Goal: Task Accomplishment & Management: Manage account settings

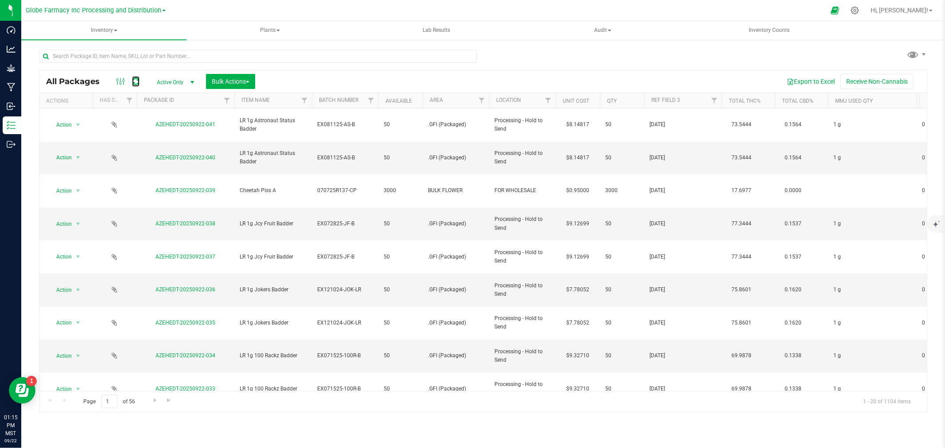
drag, startPoint x: 135, startPoint y: 78, endPoint x: 145, endPoint y: 83, distance: 11.7
click at [135, 78] on icon at bounding box center [136, 81] width 8 height 9
click at [139, 57] on input "text" at bounding box center [258, 56] width 438 height 13
type input "0826-051"
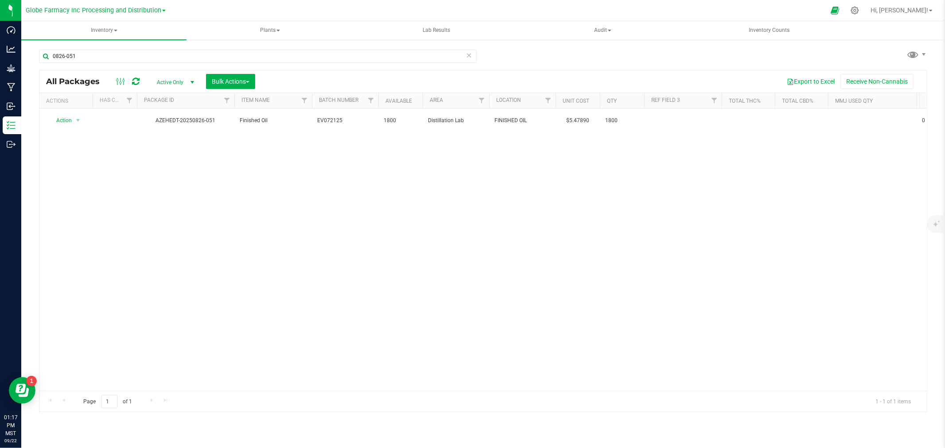
click at [357, 120] on span "EV072125" at bounding box center [345, 121] width 56 height 8
type input "EV072125-"
click at [245, 57] on input "0826-051" at bounding box center [258, 56] width 438 height 13
type input "0"
type input "0915-007"
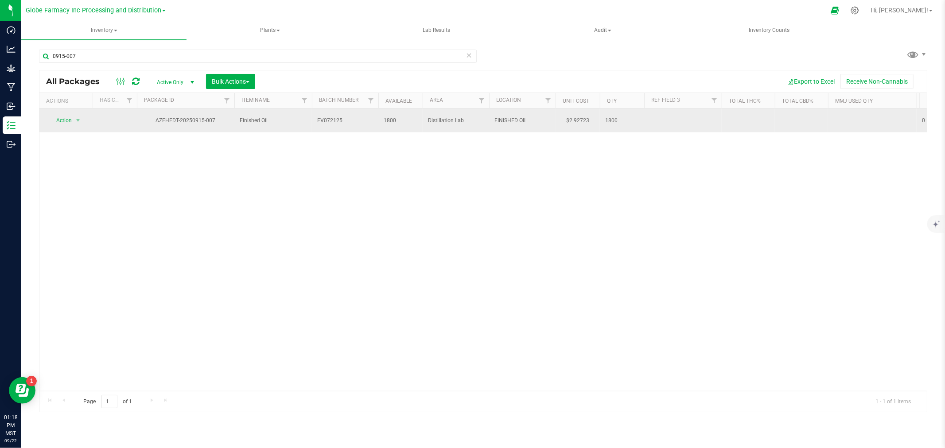
click at [344, 117] on span "EV072125" at bounding box center [345, 121] width 56 height 8
type input "EV072125-"
click at [673, 127] on div "All Packages Active Only Active Only Lab Samples Locked All Bulk Actions Add to…" at bounding box center [483, 241] width 889 height 343
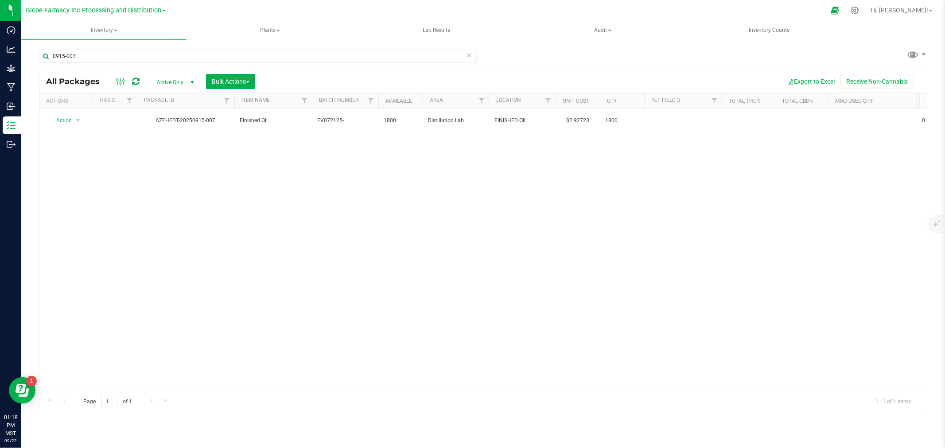
drag, startPoint x: 673, startPoint y: 127, endPoint x: 673, endPoint y: 119, distance: 8.0
click at [673, 118] on td at bounding box center [683, 121] width 78 height 24
type input "[DATE]"
click at [625, 182] on div "All Packages Active Only Active Only Lab Samples Locked All Bulk Actions Add to…" at bounding box center [483, 241] width 889 height 343
click at [136, 80] on icon at bounding box center [136, 81] width 8 height 9
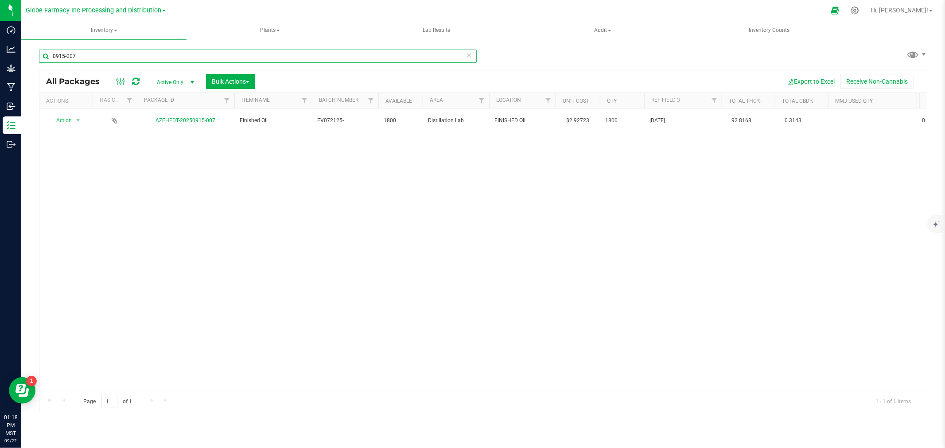
click at [255, 58] on input "0915-007" at bounding box center [258, 56] width 438 height 13
type input "0915-004"
click at [72, 118] on span "Action" at bounding box center [60, 120] width 24 height 12
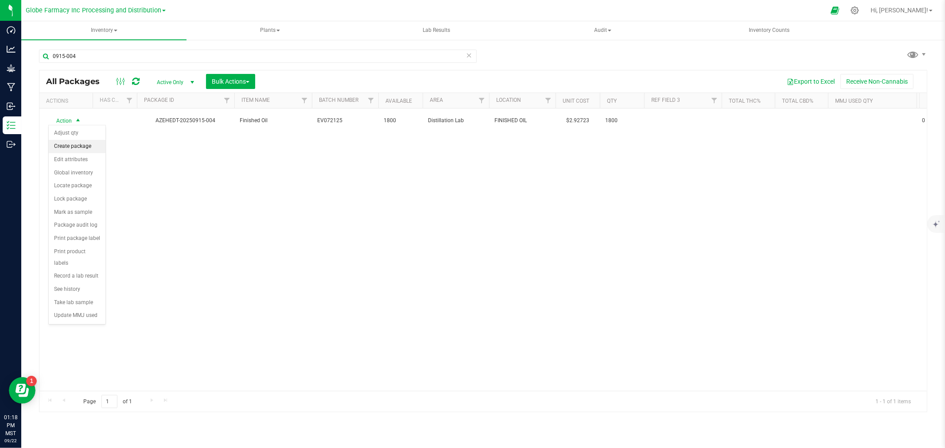
click at [70, 147] on li "Create package" at bounding box center [77, 146] width 57 height 13
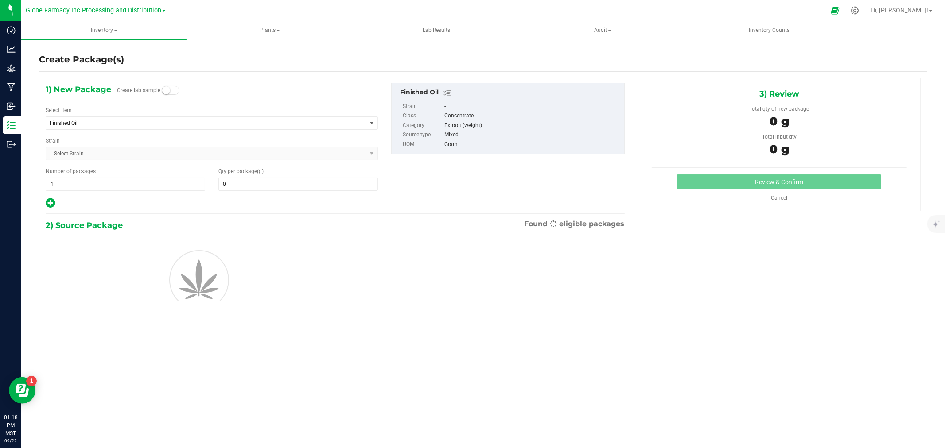
type input "0.0000"
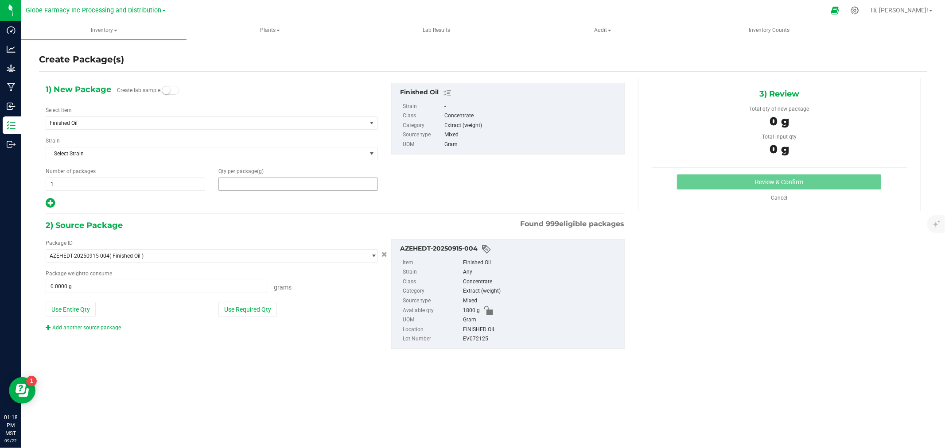
click at [327, 182] on span at bounding box center [298, 184] width 160 height 13
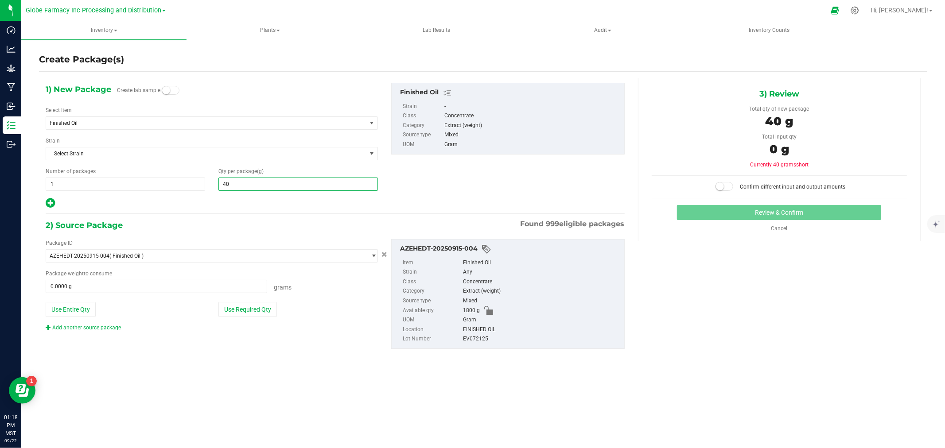
type input "400"
type input "400.0000"
click at [257, 309] on button "Use Required Qty" at bounding box center [247, 309] width 58 height 15
type input "400.0000 g"
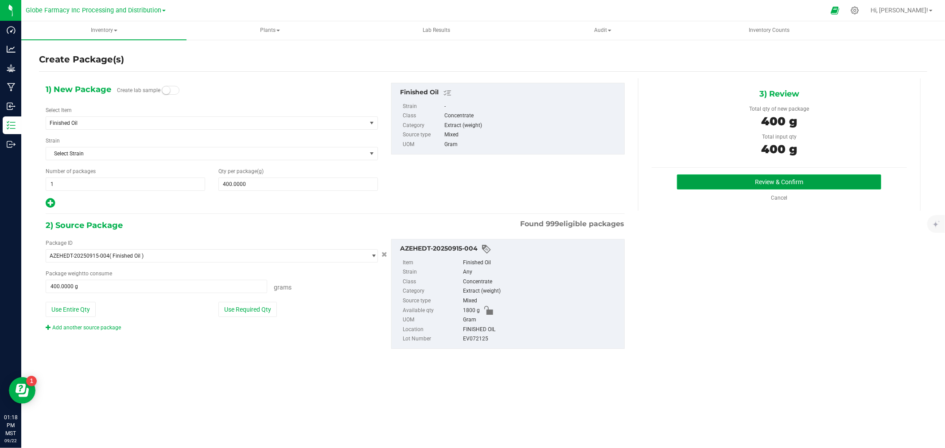
click at [745, 180] on button "Review & Confirm" at bounding box center [779, 182] width 204 height 15
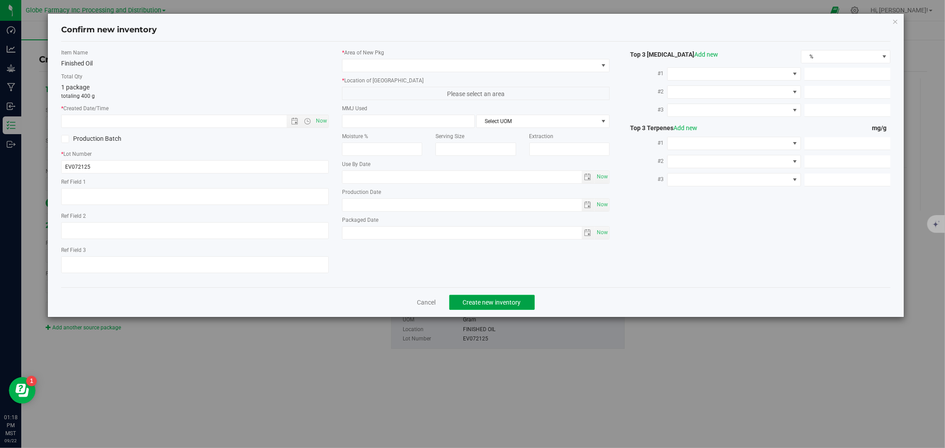
click at [477, 306] on span "Create new inventory" at bounding box center [492, 302] width 58 height 7
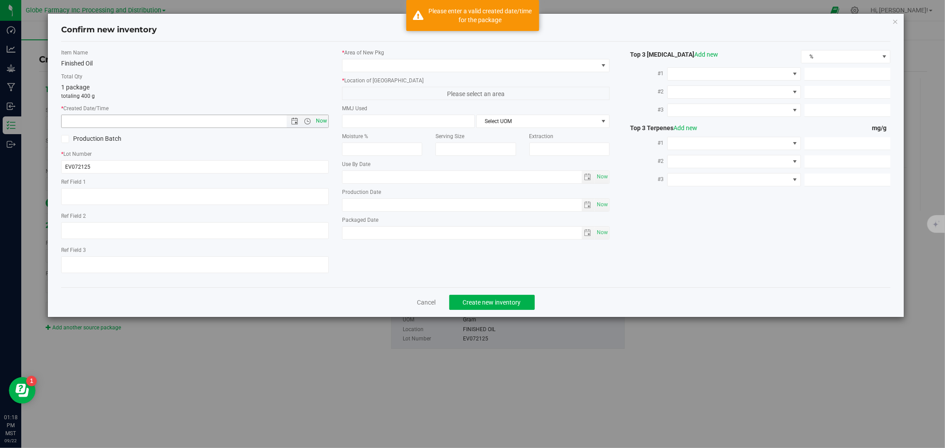
click at [317, 121] on span "Now" at bounding box center [321, 121] width 15 height 13
type input "[DATE] 1:18 PM"
click at [396, 61] on span at bounding box center [471, 65] width 256 height 12
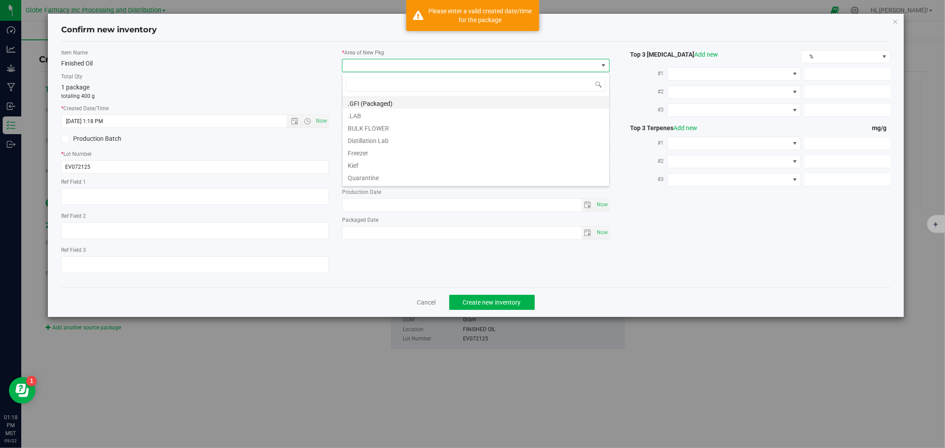
scroll to position [13, 268]
drag, startPoint x: 361, startPoint y: 116, endPoint x: 374, endPoint y: 90, distance: 28.7
click at [361, 115] on li ".LAB" at bounding box center [476, 115] width 267 height 12
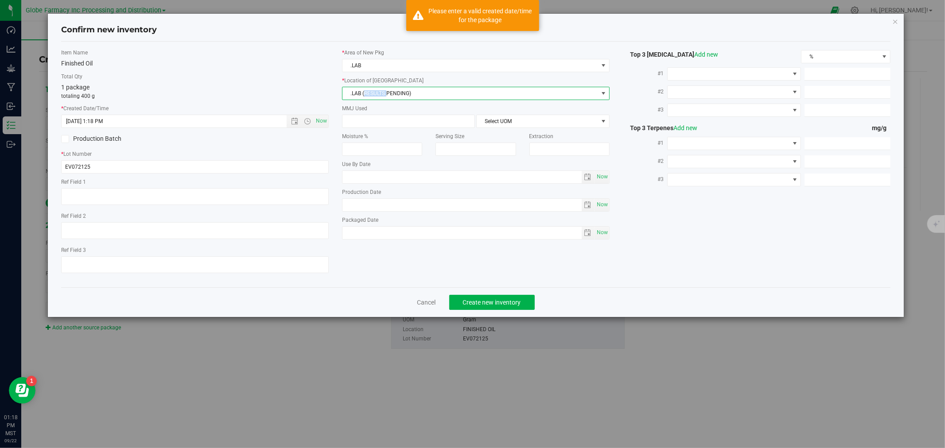
click at [374, 90] on span ".LAB (RESULTS PENDING)" at bounding box center [471, 93] width 256 height 12
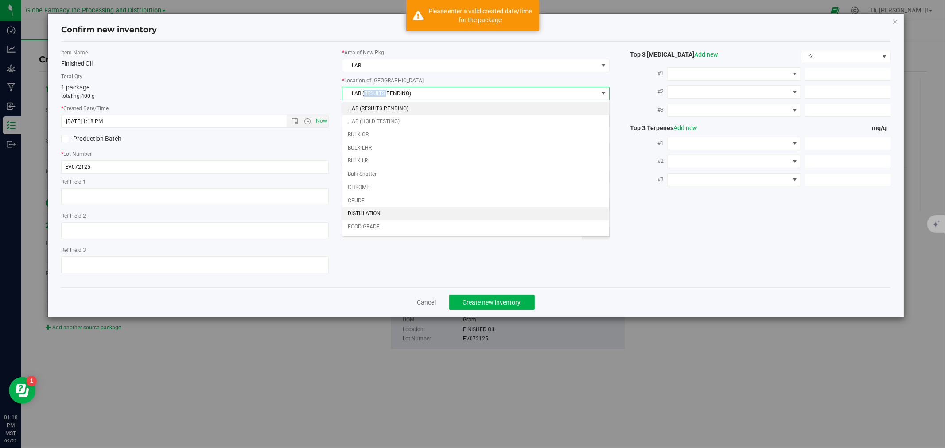
click at [364, 214] on li "DISTILLATION" at bounding box center [476, 213] width 267 height 13
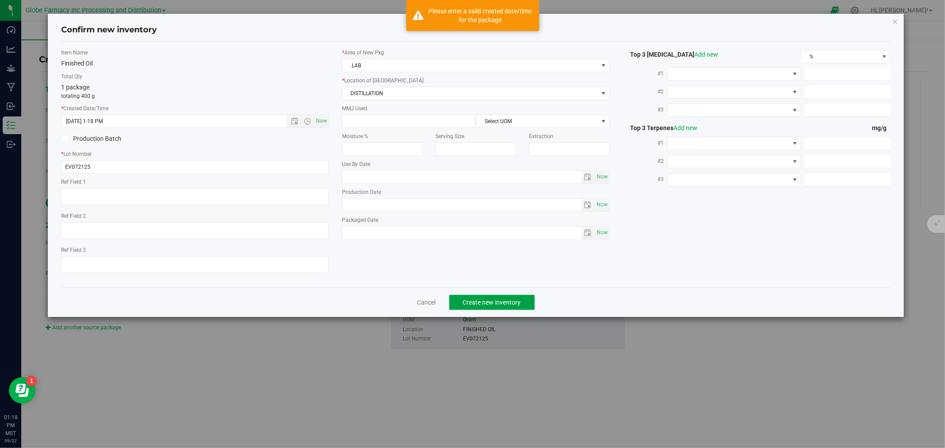
click at [470, 304] on span "Create new inventory" at bounding box center [492, 302] width 58 height 7
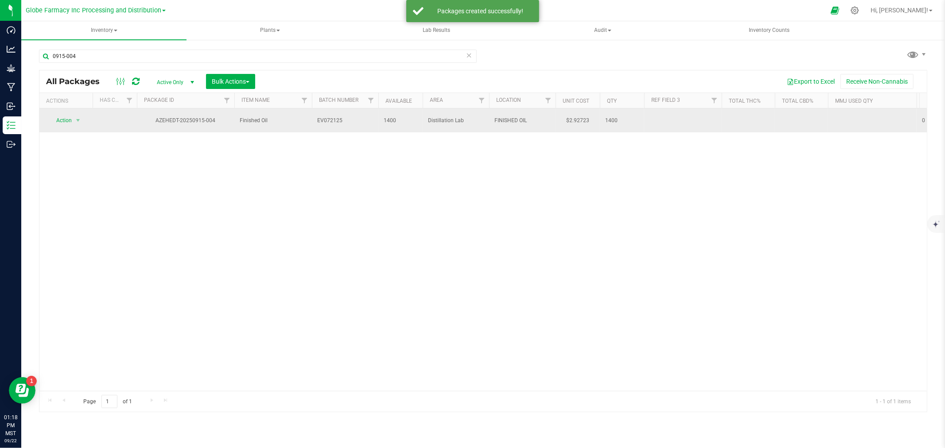
click at [358, 120] on span "EV072125" at bounding box center [345, 121] width 56 height 8
type input "EV072125-"
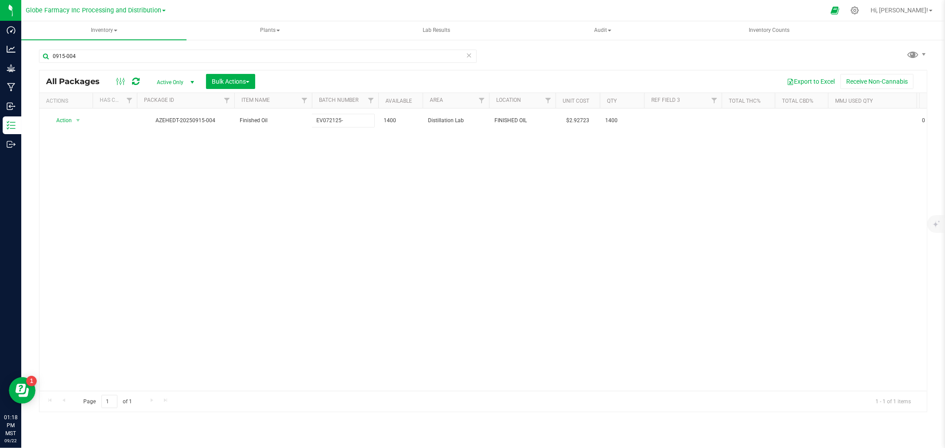
click at [245, 233] on div "All Packages Active Only Active Only Lab Samples Locked All Bulk Actions Add to…" at bounding box center [483, 241] width 889 height 343
click at [472, 52] on input "0915-004" at bounding box center [258, 56] width 438 height 13
click at [471, 52] on icon at bounding box center [469, 55] width 6 height 11
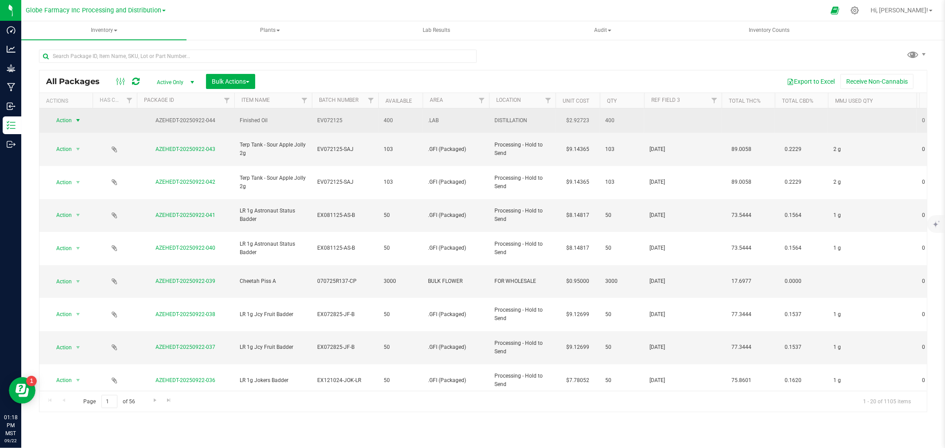
click at [78, 120] on span "select" at bounding box center [77, 120] width 7 height 7
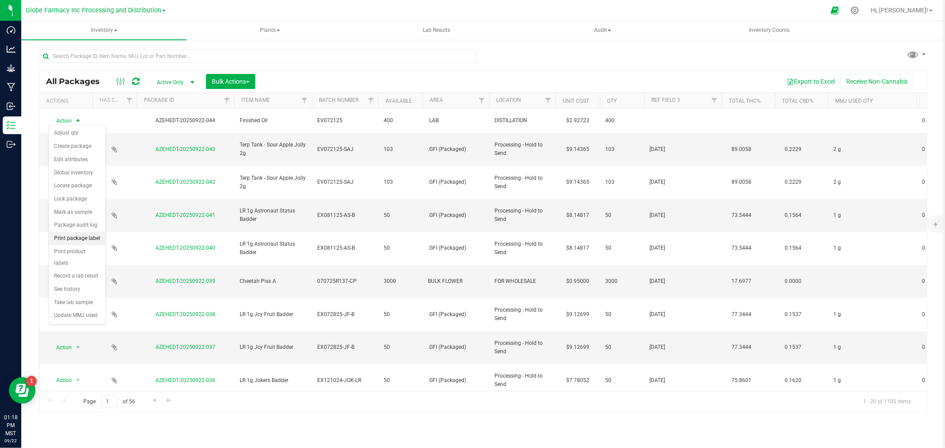
click at [91, 241] on li "Print package label" at bounding box center [77, 238] width 57 height 13
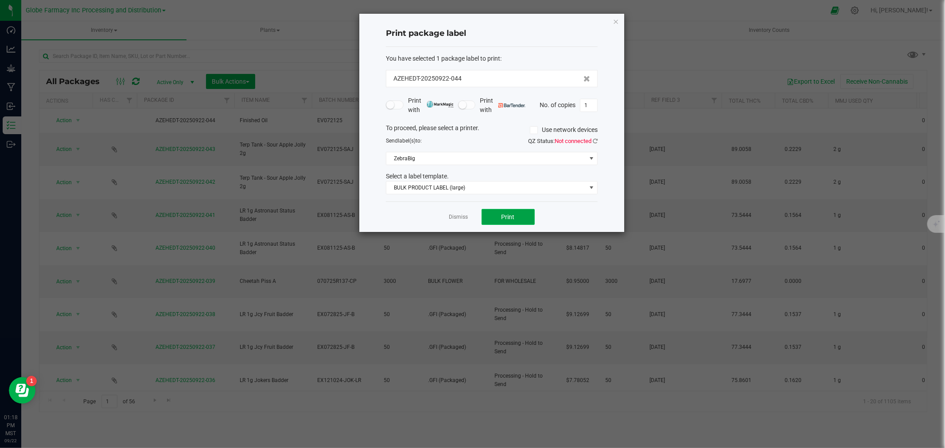
click at [504, 217] on span "Print" at bounding box center [508, 217] width 13 height 7
click at [460, 215] on link "Dismiss" at bounding box center [458, 218] width 19 height 8
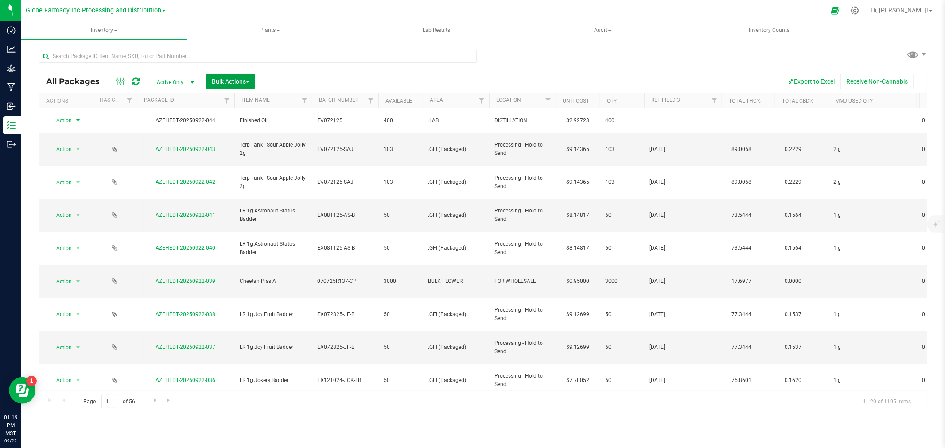
click at [252, 85] on button "Bulk Actions" at bounding box center [230, 81] width 49 height 15
click at [270, 123] on div "Add to outbound order" at bounding box center [247, 119] width 72 height 14
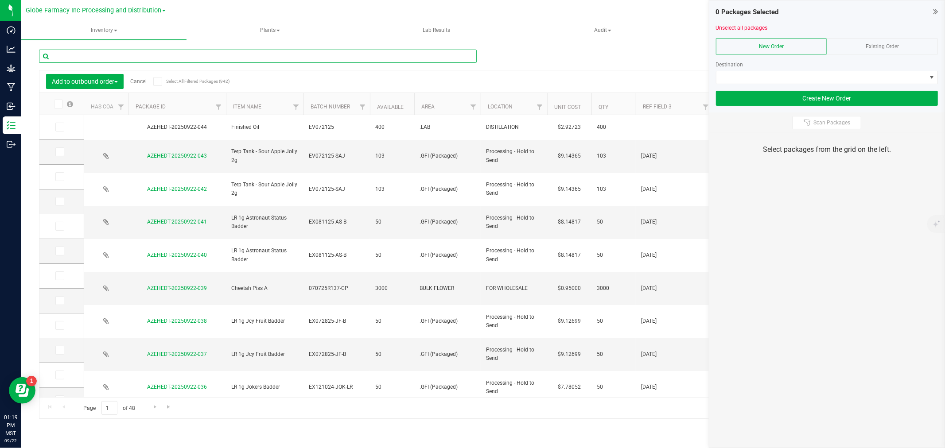
click at [402, 55] on input "text" at bounding box center [258, 56] width 438 height 13
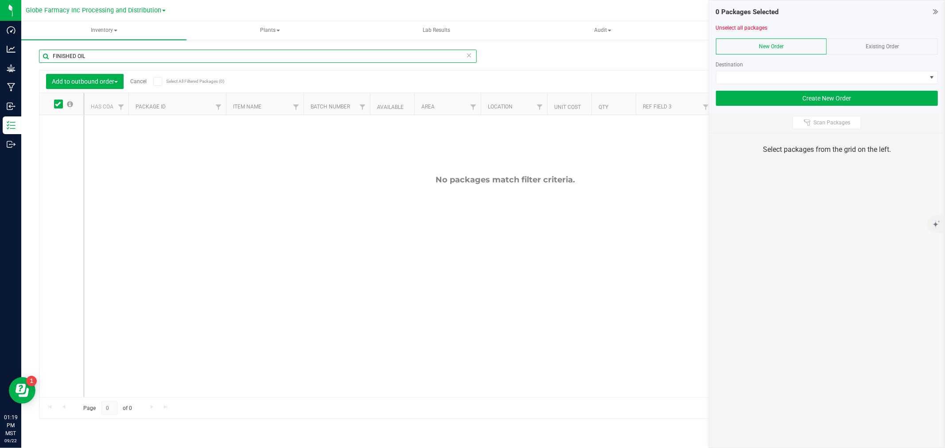
type input "FINISHED OIL"
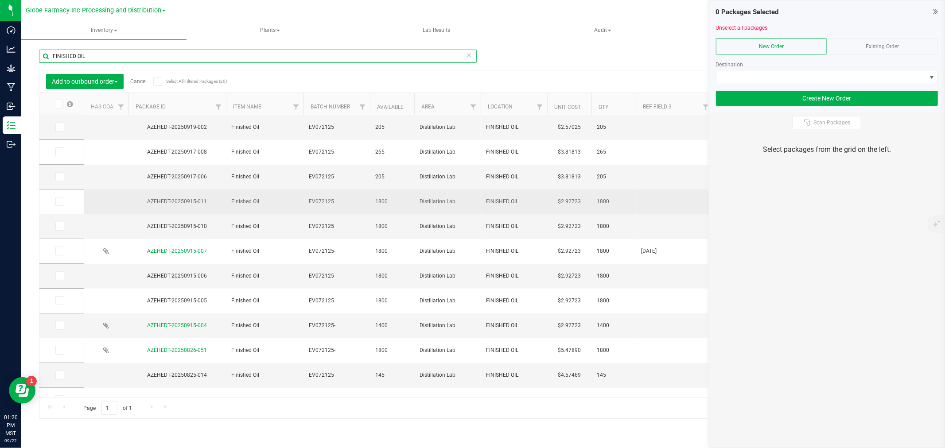
scroll to position [197, 0]
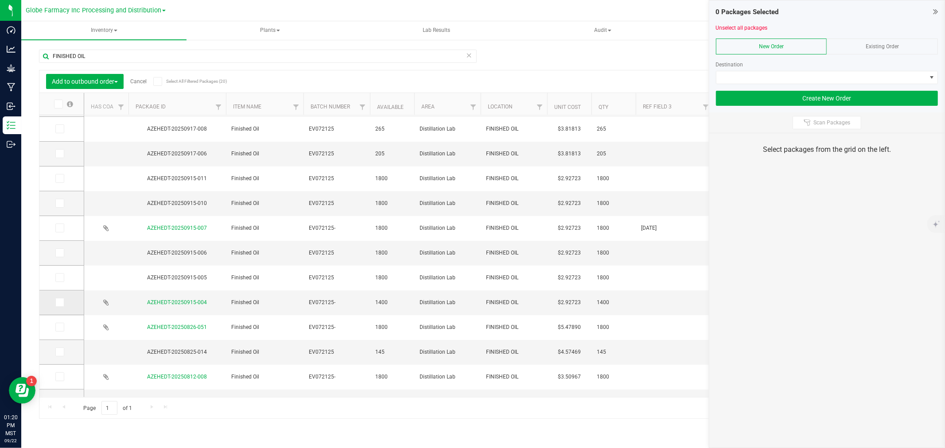
click at [63, 304] on span at bounding box center [59, 302] width 9 height 9
click at [0, 0] on input "checkbox" at bounding box center [0, 0] width 0 height 0
click at [62, 324] on span at bounding box center [59, 327] width 9 height 9
click at [0, 0] on input "checkbox" at bounding box center [0, 0] width 0 height 0
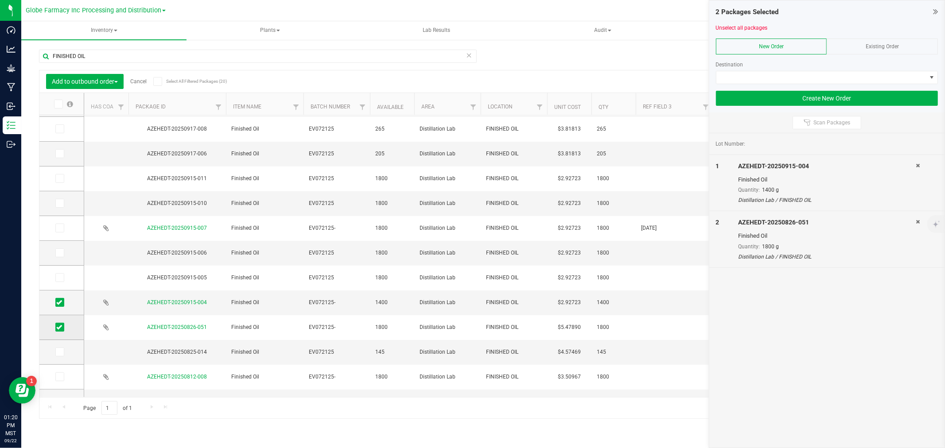
scroll to position [213, 0]
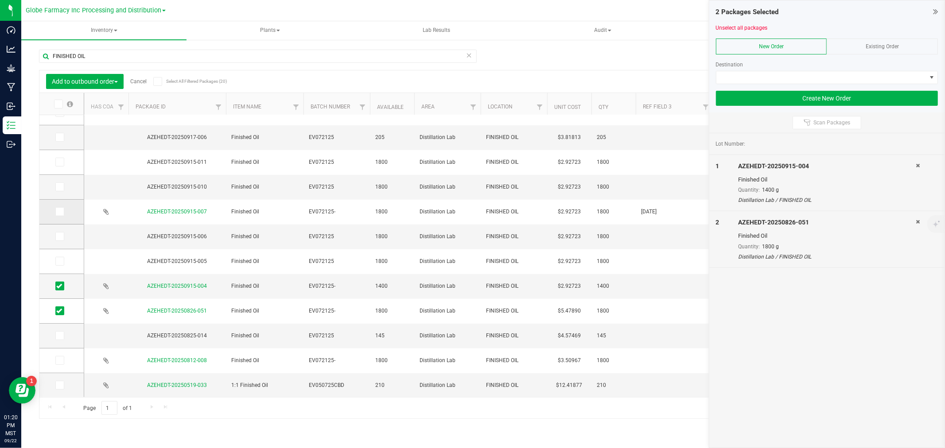
click at [60, 212] on icon at bounding box center [59, 212] width 6 height 0
click at [0, 0] on input "checkbox" at bounding box center [0, 0] width 0 height 0
click at [840, 49] on div "Existing Order" at bounding box center [882, 47] width 111 height 16
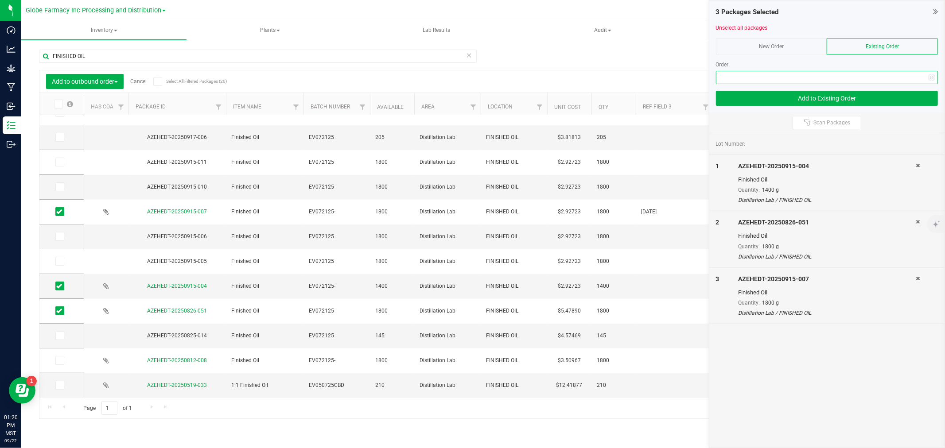
click at [772, 77] on span "NO DATA FOUND" at bounding box center [822, 77] width 210 height 12
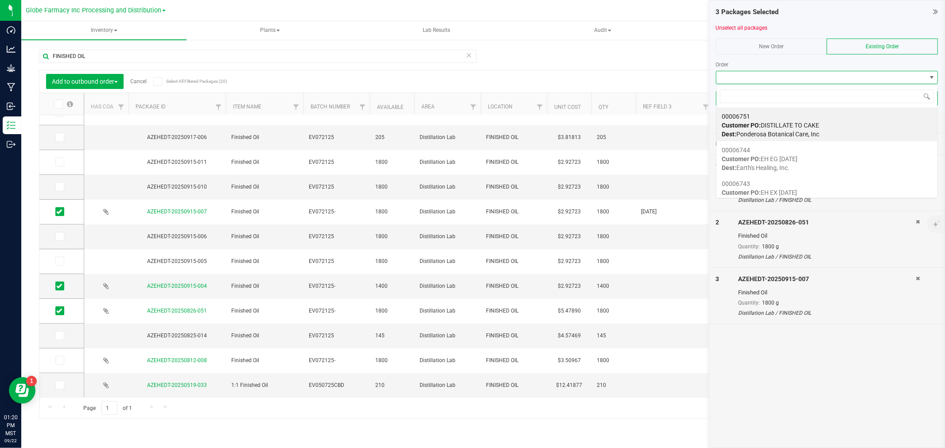
scroll to position [13, 222]
click at [769, 118] on div "00006751 Customer PO: DISTILLATE TO CAKE Dest: Ponderosa Botanical Care, Inc" at bounding box center [827, 126] width 211 height 34
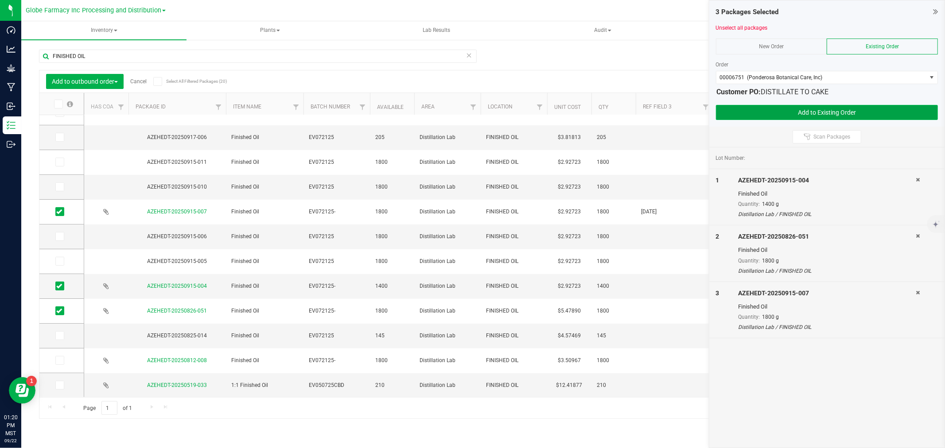
click at [760, 109] on button "Add to Existing Order" at bounding box center [827, 112] width 222 height 15
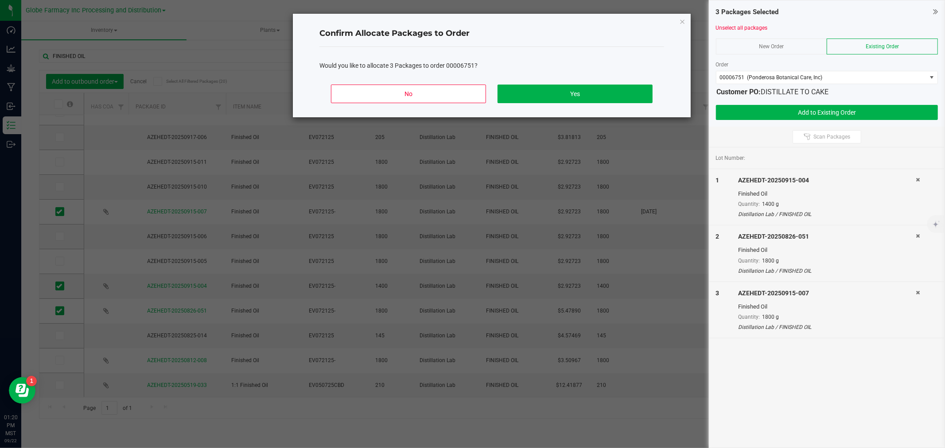
click at [621, 105] on div "No Yes" at bounding box center [492, 98] width 345 height 40
click at [615, 97] on button "Yes" at bounding box center [575, 94] width 155 height 19
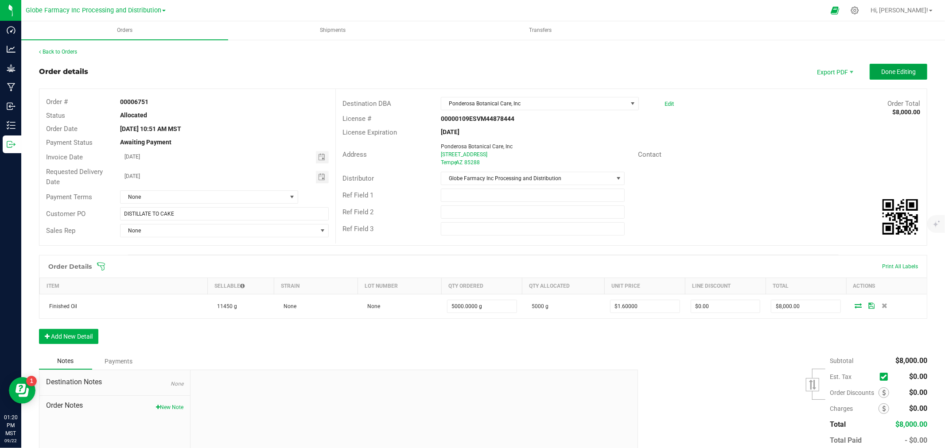
click at [884, 74] on span "Done Editing" at bounding box center [898, 71] width 35 height 7
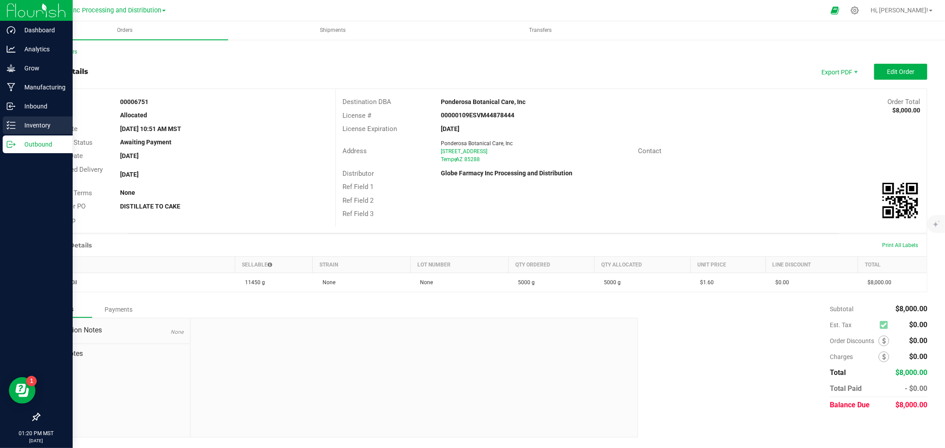
click at [0, 125] on link "Inventory" at bounding box center [36, 126] width 73 height 19
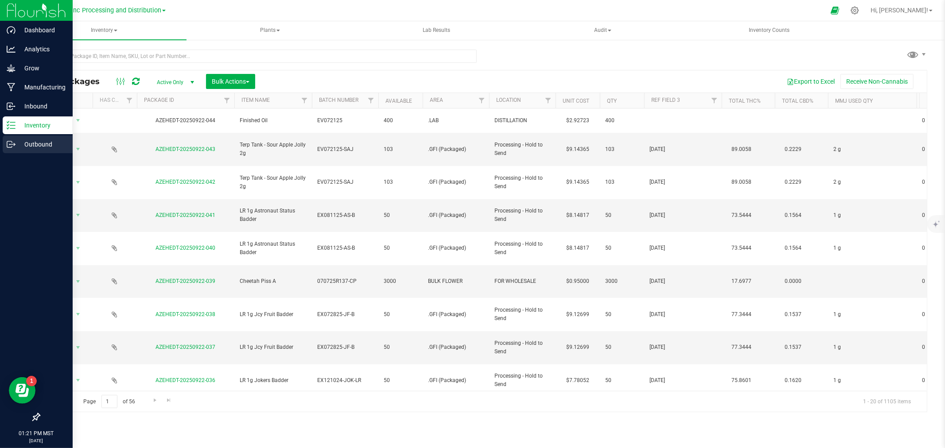
click at [0, 145] on link "Outbound" at bounding box center [36, 145] width 73 height 19
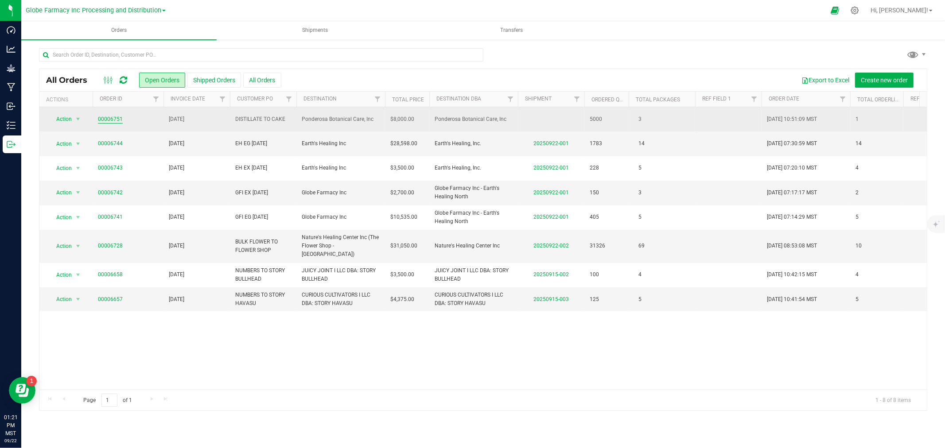
click at [111, 117] on link "00006751" at bounding box center [110, 119] width 25 height 8
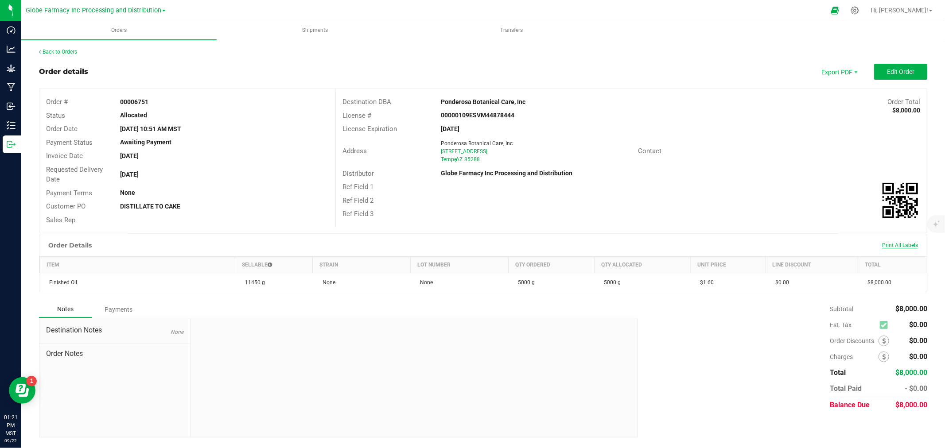
click at [888, 247] on div "Print All Labels" at bounding box center [900, 245] width 45 height 7
click at [889, 246] on span "Print All Labels" at bounding box center [900, 245] width 36 height 6
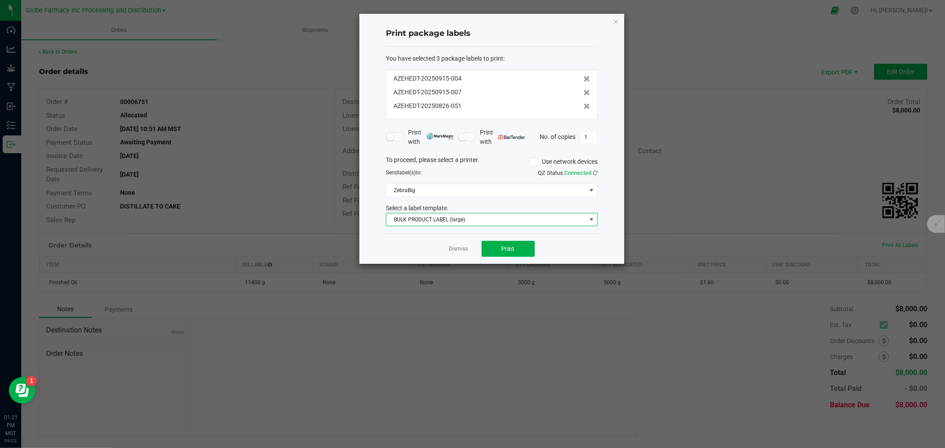
click at [484, 223] on span "BULK PRODUCT LABEL (large)" at bounding box center [486, 220] width 200 height 12
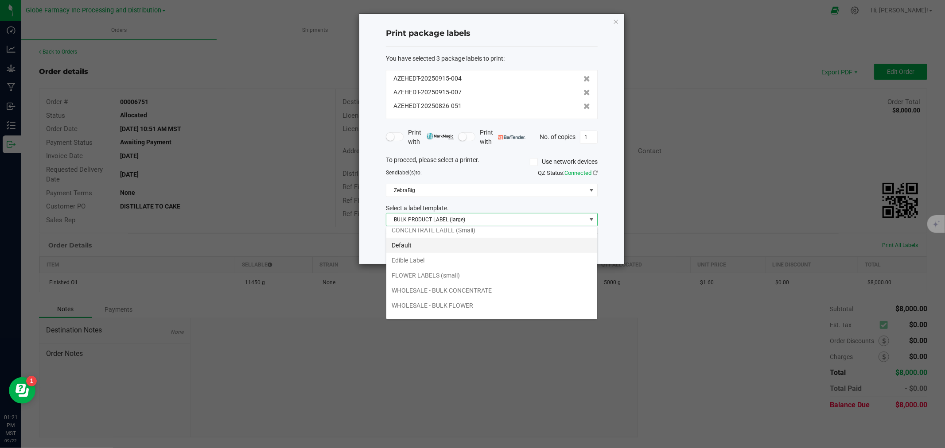
scroll to position [32, 0]
click at [450, 282] on li "WHOLESALE - BULK CONCENTRATE" at bounding box center [491, 279] width 211 height 15
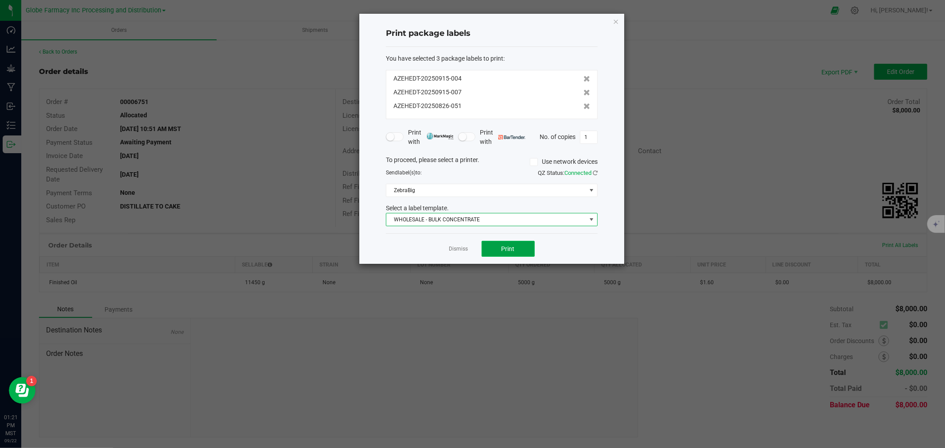
click at [528, 250] on button "Print" at bounding box center [508, 249] width 53 height 16
click at [436, 253] on div "Dismiss Print" at bounding box center [492, 249] width 212 height 31
click at [457, 247] on link "Dismiss" at bounding box center [458, 250] width 19 height 8
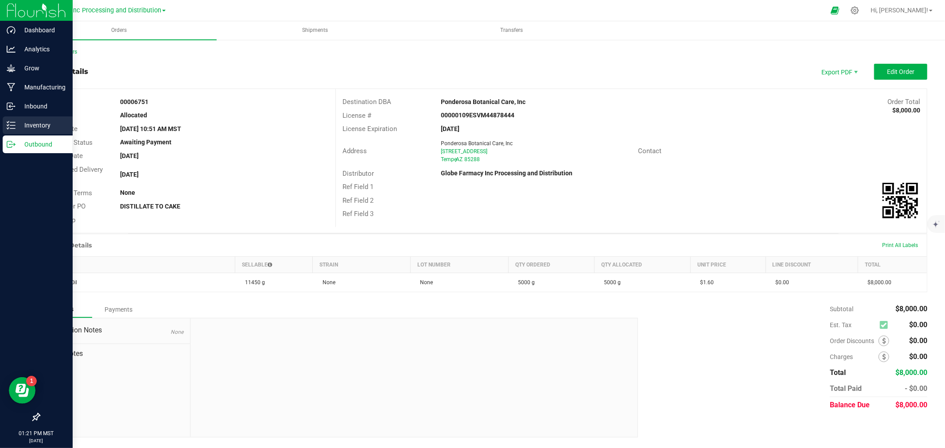
click at [0, 130] on link "Inventory" at bounding box center [36, 126] width 73 height 19
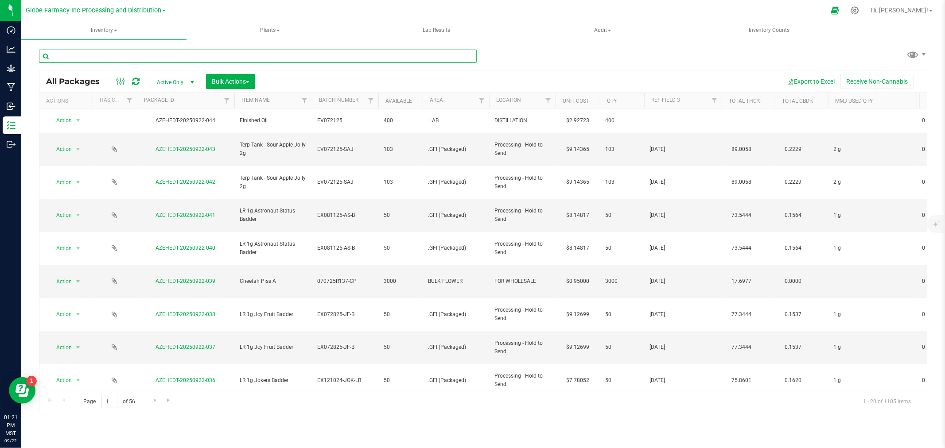
click at [92, 56] on input "text" at bounding box center [258, 56] width 438 height 13
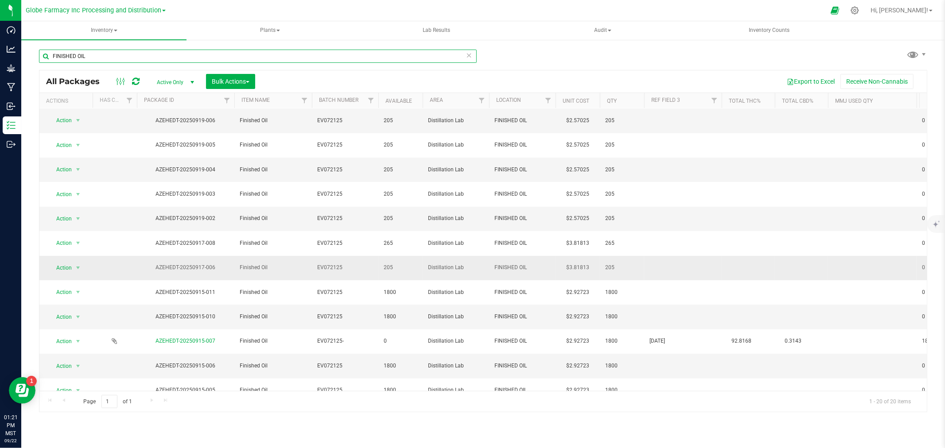
scroll to position [147, 0]
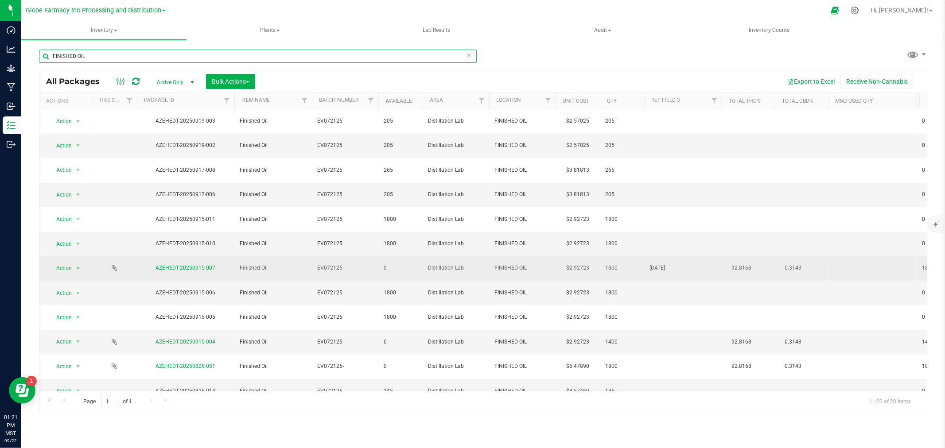
type input "FINISHED OIL"
click at [665, 264] on span "[DATE]" at bounding box center [683, 268] width 67 height 8
click at [665, 262] on input "[DATE]" at bounding box center [681, 269] width 74 height 14
click at [645, 330] on td at bounding box center [683, 342] width 78 height 24
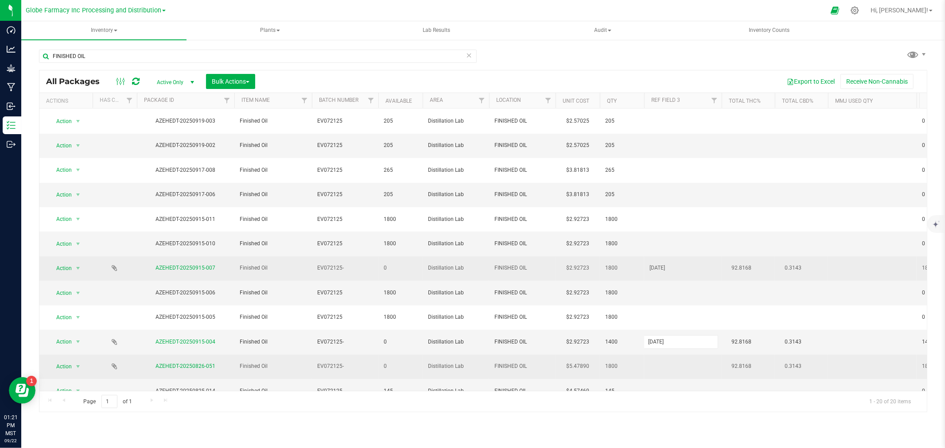
type input "[DATE]"
click at [677, 302] on div "All Packages Active Only Active Only Lab Samples Locked All Bulk Actions Add to…" at bounding box center [483, 241] width 889 height 343
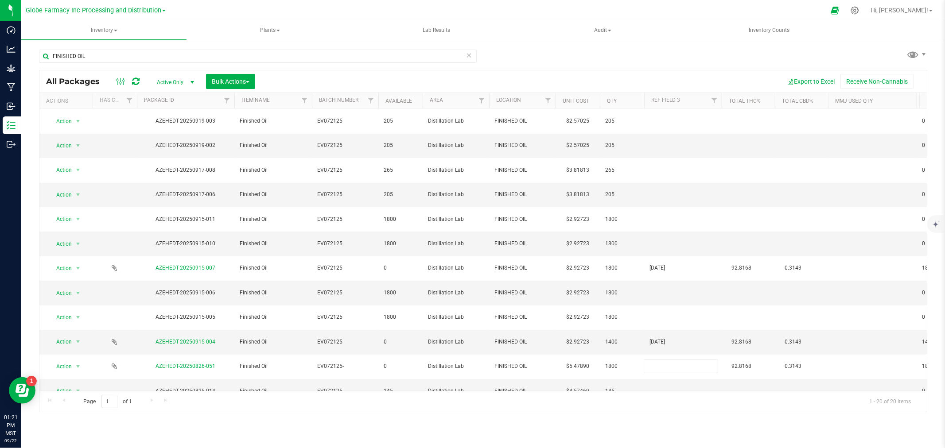
type input "[DATE]"
click at [673, 410] on div "All Packages Active Only Active Only Lab Samples Locked All Bulk Actions Add to…" at bounding box center [483, 241] width 889 height 343
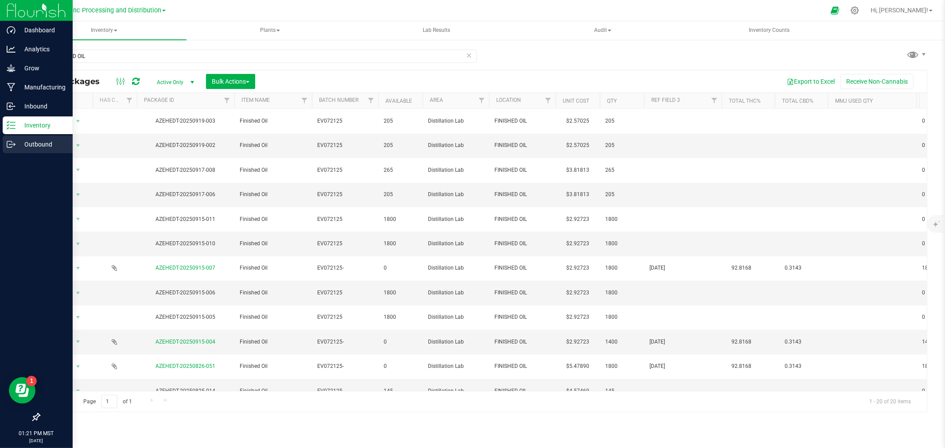
click at [5, 143] on div "Outbound" at bounding box center [38, 145] width 70 height 18
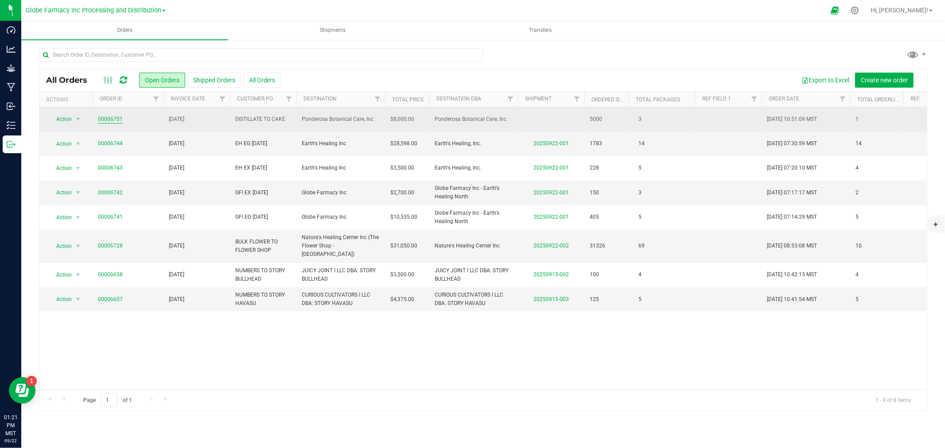
click at [108, 118] on link "00006751" at bounding box center [110, 119] width 25 height 8
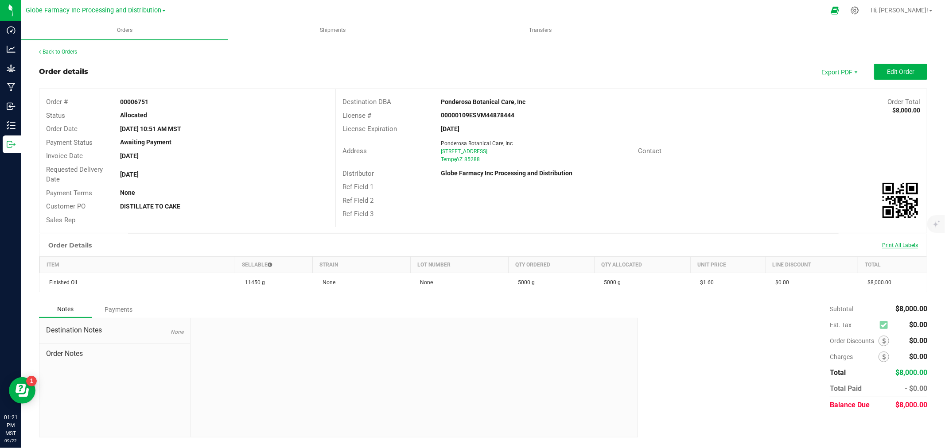
click at [897, 242] on span "Print All Labels" at bounding box center [900, 245] width 36 height 6
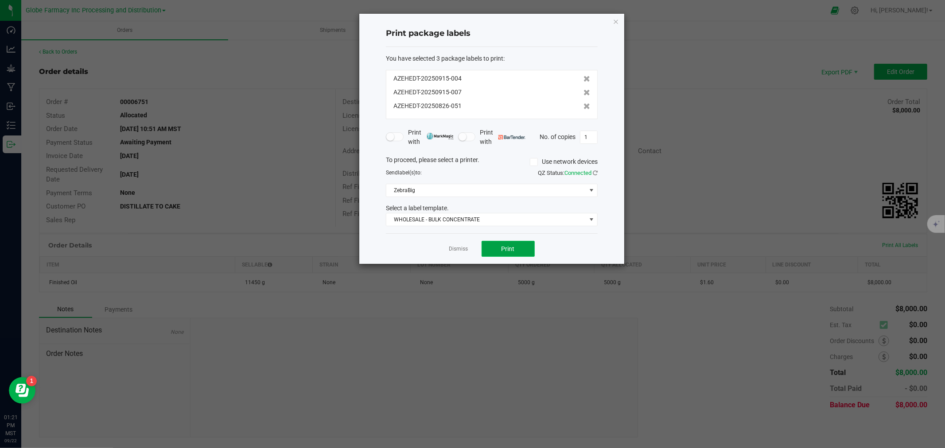
click at [494, 252] on button "Print" at bounding box center [508, 249] width 53 height 16
click at [458, 249] on link "Dismiss" at bounding box center [458, 250] width 19 height 8
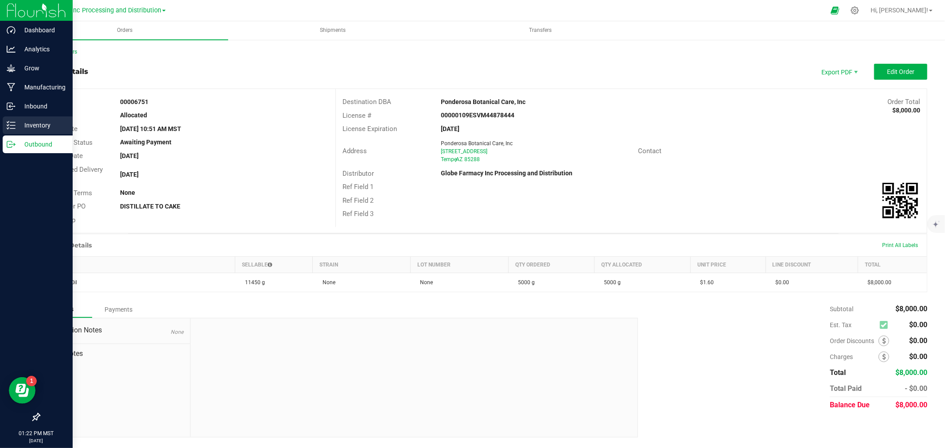
click at [0, 120] on link "Inventory" at bounding box center [36, 126] width 73 height 19
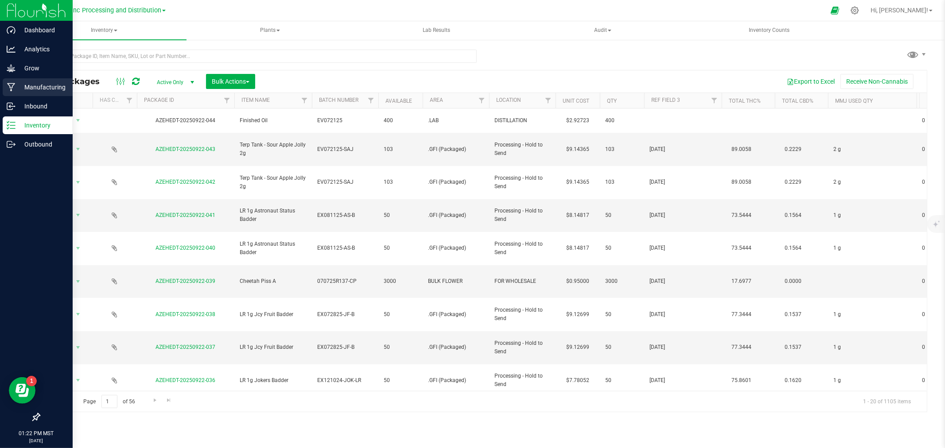
click at [27, 85] on p "Manufacturing" at bounding box center [42, 87] width 53 height 11
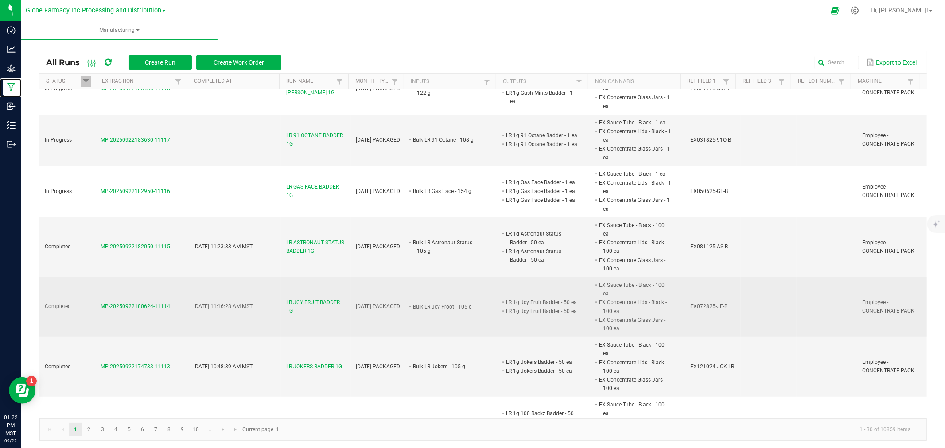
scroll to position [295, 0]
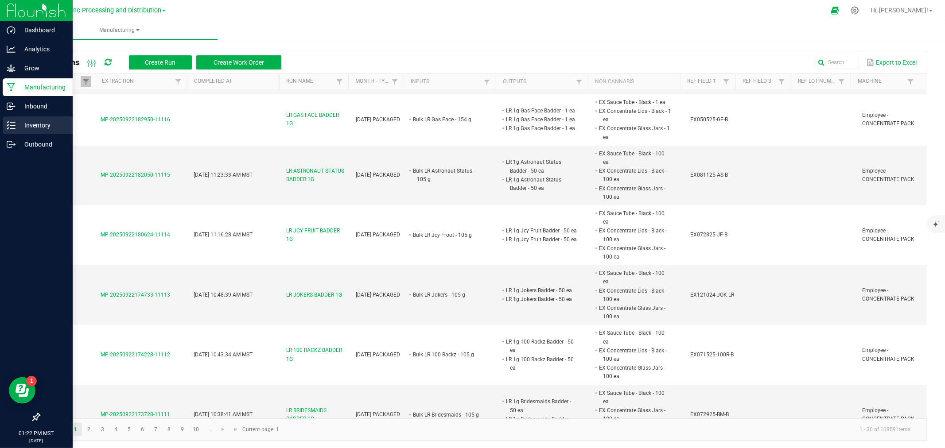
click at [0, 129] on link "Inventory" at bounding box center [36, 126] width 73 height 19
